Goal: Find specific page/section: Find specific page/section

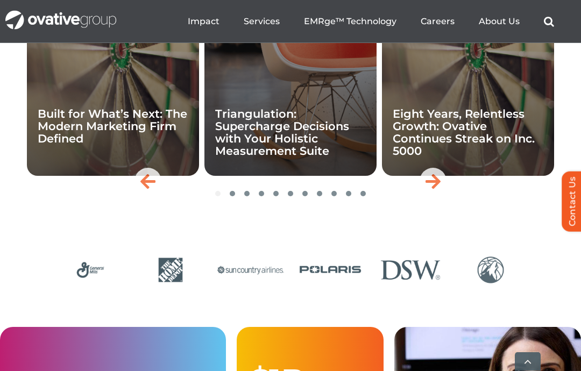
scroll to position [2552, 0]
click at [439, 190] on icon "Next slide" at bounding box center [433, 181] width 15 height 17
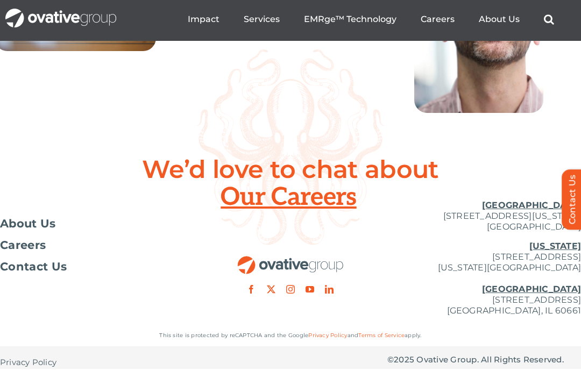
scroll to position [4073, 0]
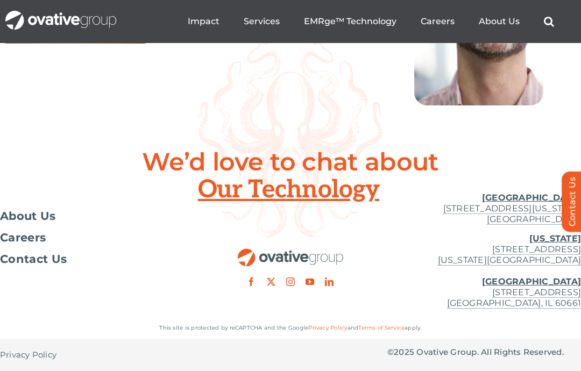
click at [32, 211] on span "About Us" at bounding box center [28, 216] width 56 height 11
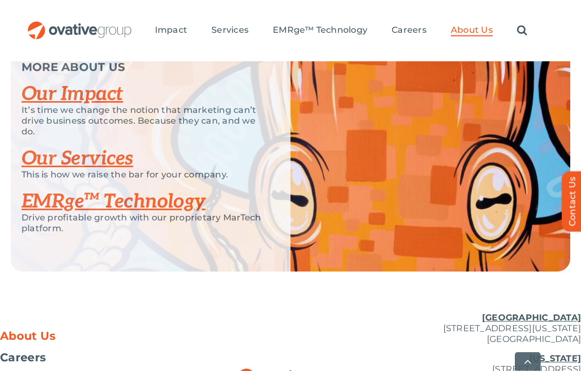
scroll to position [2380, 0]
click at [64, 171] on link "Our Services" at bounding box center [78, 159] width 112 height 24
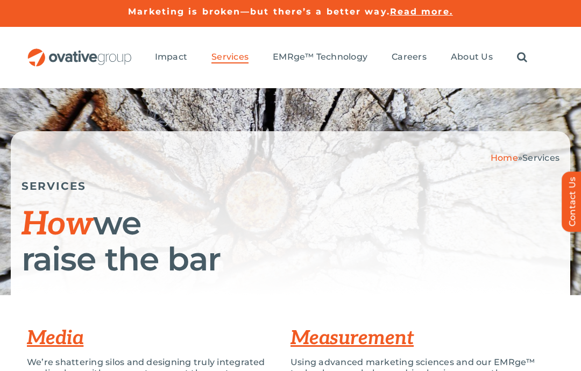
scroll to position [5, 0]
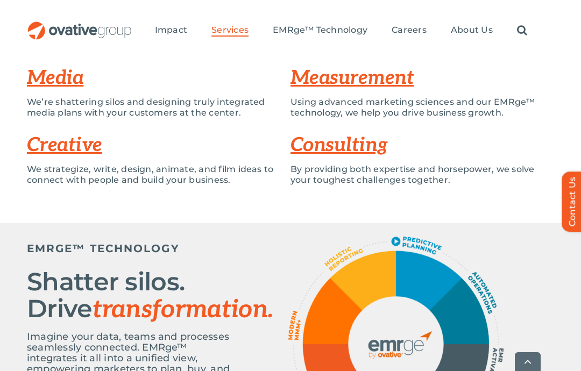
click at [49, 153] on link "Creative" at bounding box center [64, 145] width 75 height 24
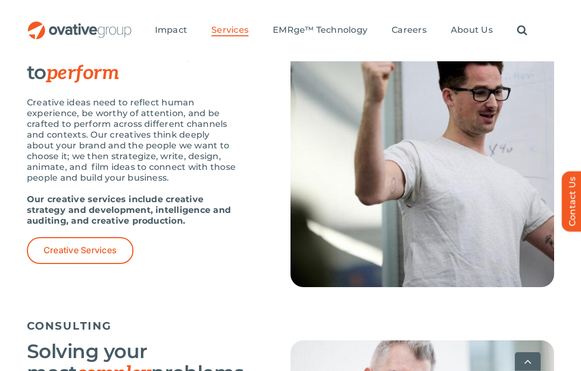
scroll to position [1381, 0]
click at [81, 256] on span "Creative Services" at bounding box center [80, 250] width 73 height 10
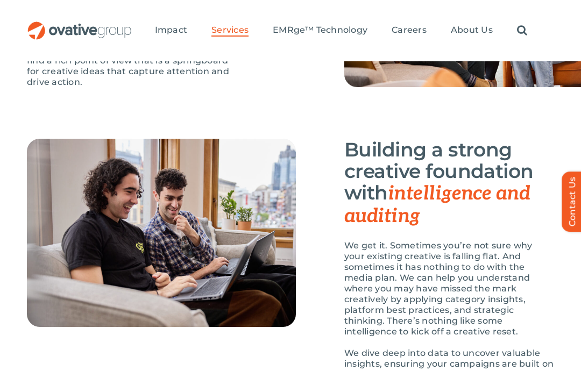
scroll to position [980, 0]
